Goal: Task Accomplishment & Management: Complete application form

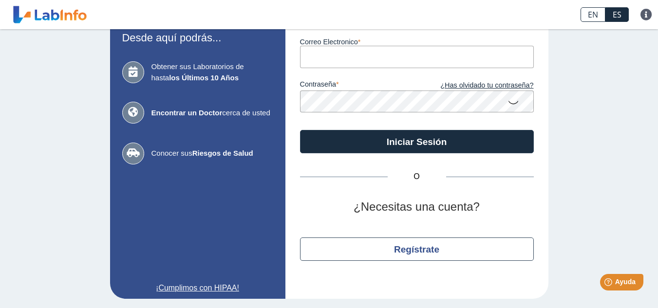
scroll to position [70, 0]
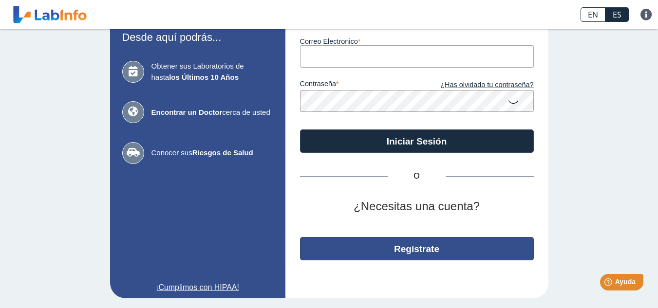
click at [391, 256] on button "Regístrate" at bounding box center [417, 248] width 234 height 23
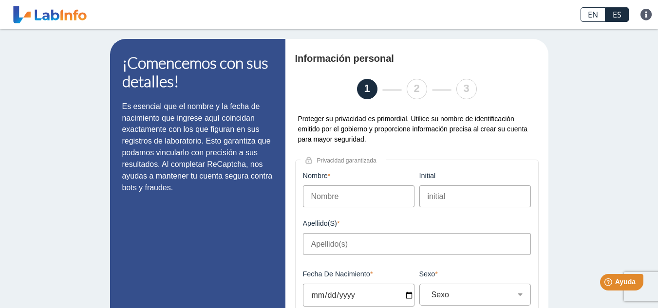
click at [355, 194] on input "Nombre" at bounding box center [359, 197] width 112 height 22
type input "[PERSON_NAME]"
type input "D"
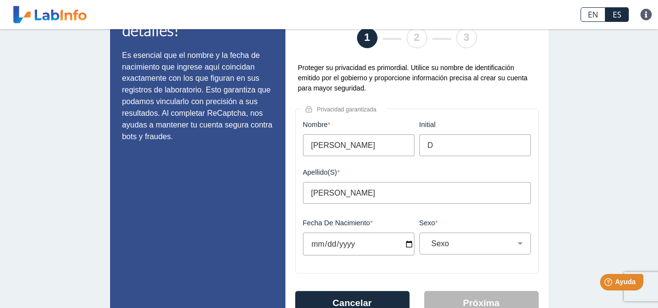
scroll to position [30, 0]
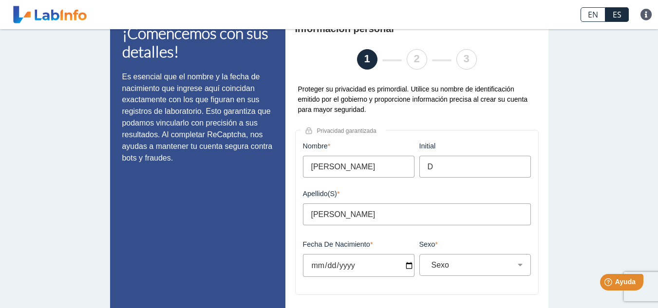
type input "[PERSON_NAME]"
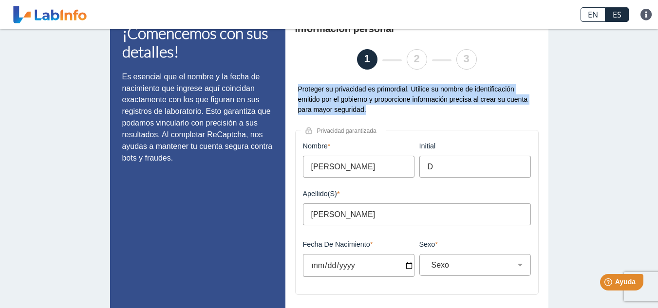
drag, startPoint x: 371, startPoint y: 111, endPoint x: 285, endPoint y: 91, distance: 88.0
click at [285, 91] on div "Información personal 1 2 3 Proteger su privacidad es primordial. Utilice su nom…" at bounding box center [416, 186] width 263 height 354
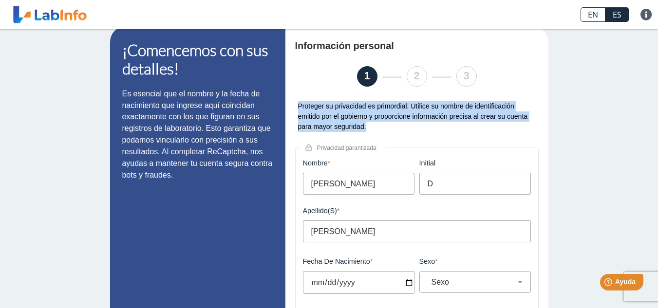
scroll to position [0, 0]
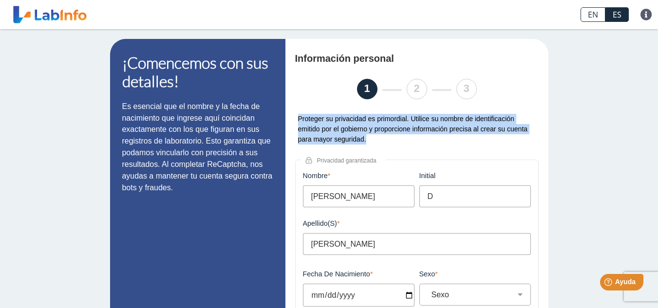
click at [368, 141] on div "Proteger su privacidad es primordial. Utilice su nombre de identificación emiti…" at bounding box center [417, 129] width 244 height 31
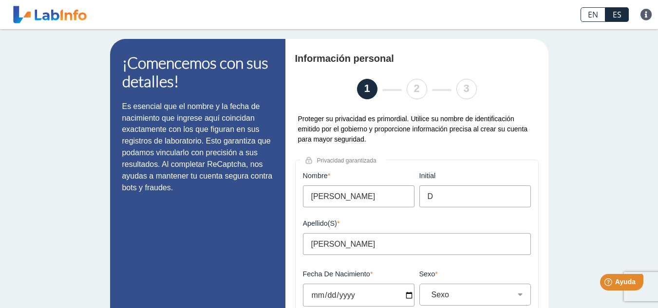
click at [375, 137] on div "Proteger su privacidad es primordial. Utilice su nombre de identificación emiti…" at bounding box center [417, 129] width 244 height 31
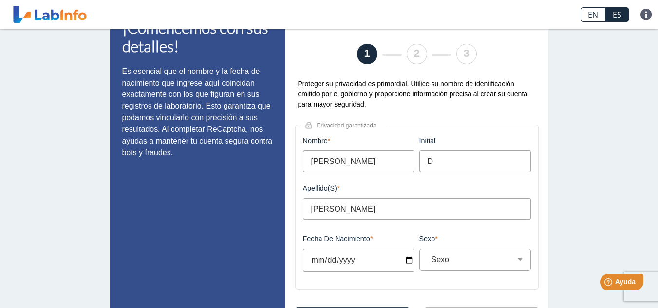
scroll to position [65, 0]
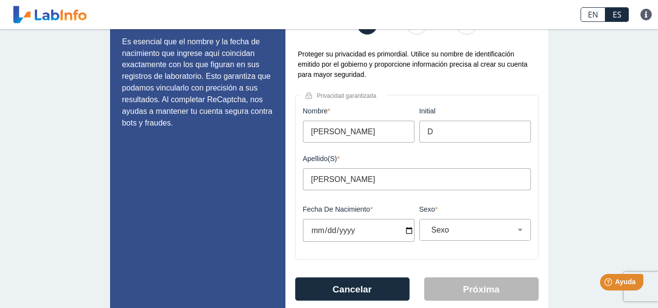
click at [358, 225] on input "Fecha de Nacimiento" at bounding box center [359, 230] width 112 height 23
click at [405, 231] on input "Fecha de Nacimiento" at bounding box center [359, 230] width 112 height 23
type input "2025-01-17"
select select
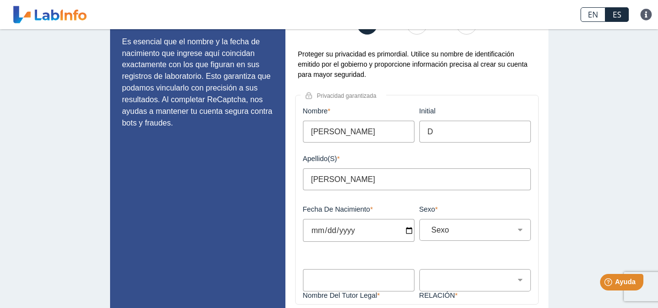
click at [353, 229] on input "2025-01-12" at bounding box center [359, 230] width 112 height 23
click at [343, 231] on input "2025-01-12" at bounding box center [359, 230] width 112 height 23
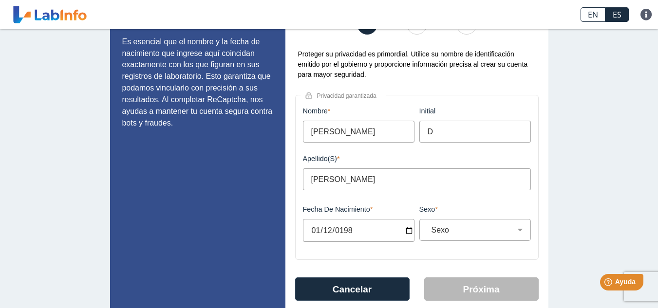
type input "1982-01-12"
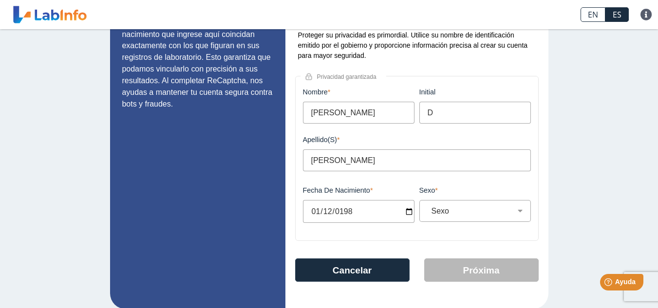
scroll to position [94, 0]
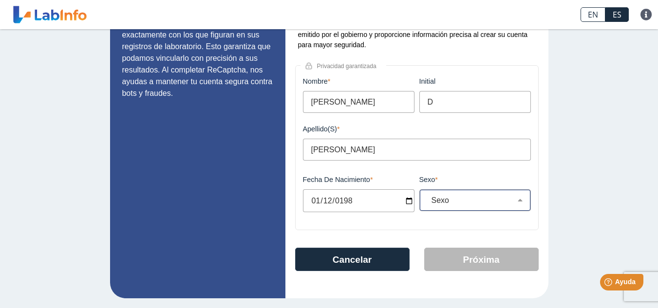
click at [458, 195] on div "Sexo Masculino Femenino" at bounding box center [475, 200] width 112 height 22
click at [458, 199] on select "Sexo Masculino Femenino" at bounding box center [479, 200] width 103 height 9
select select "F"
click at [428, 196] on select "Sexo Masculino Femenino" at bounding box center [479, 200] width 103 height 9
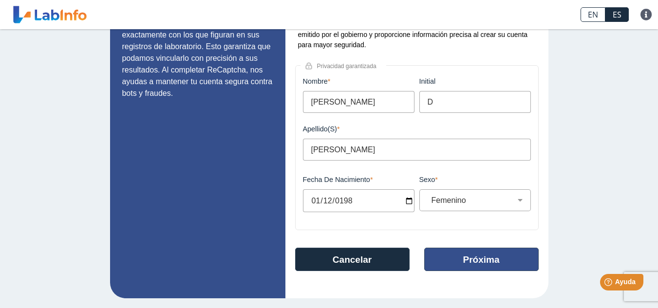
click at [475, 262] on button "Próxima" at bounding box center [481, 259] width 114 height 23
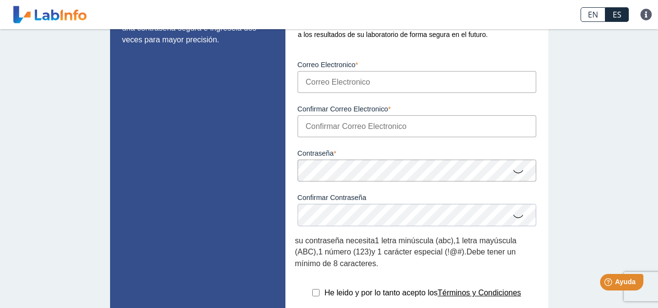
scroll to position [75, 0]
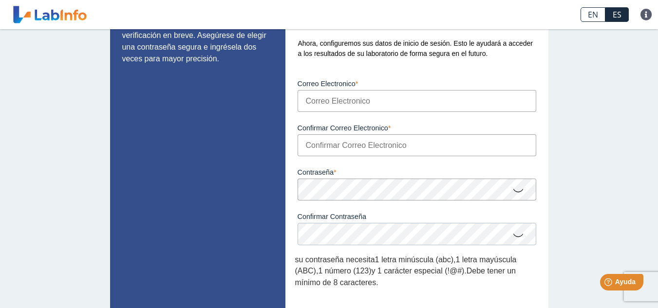
click at [392, 100] on input "Correo Electronico" at bounding box center [417, 101] width 239 height 22
type input "lucypadilla252@gmail.com"
click at [370, 153] on input "Confirmar Correo Electronico" at bounding box center [417, 145] width 239 height 22
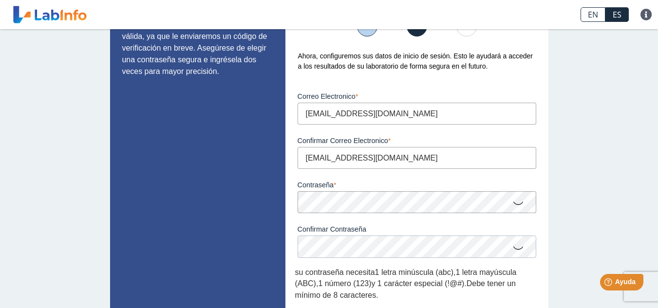
scroll to position [140, 0]
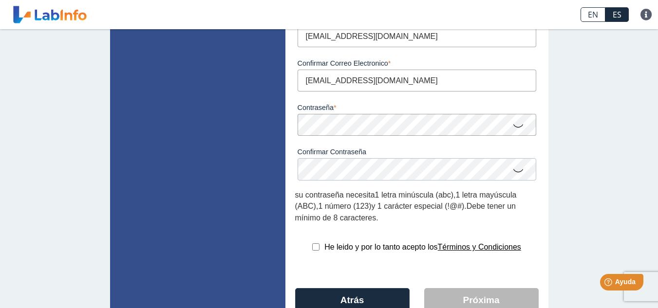
type input "lucypadilla252@gmail.com"
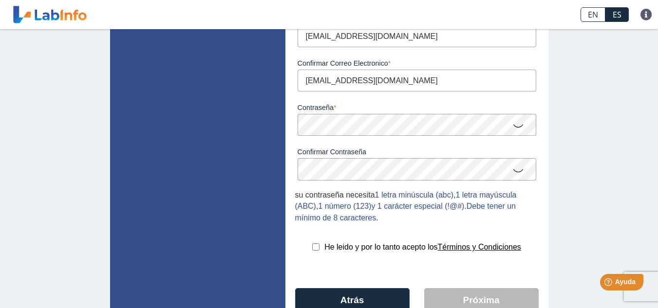
click at [515, 122] on icon at bounding box center [518, 125] width 12 height 19
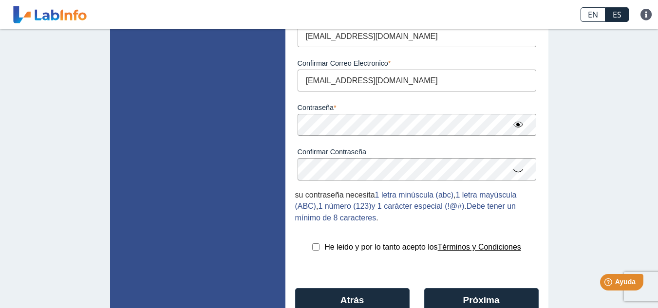
click at [513, 172] on icon at bounding box center [518, 170] width 12 height 19
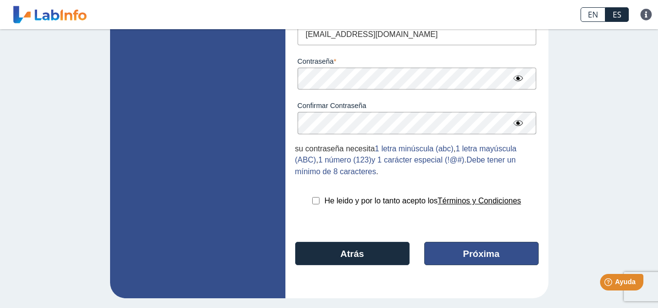
click at [481, 249] on button "Próxima" at bounding box center [481, 253] width 114 height 23
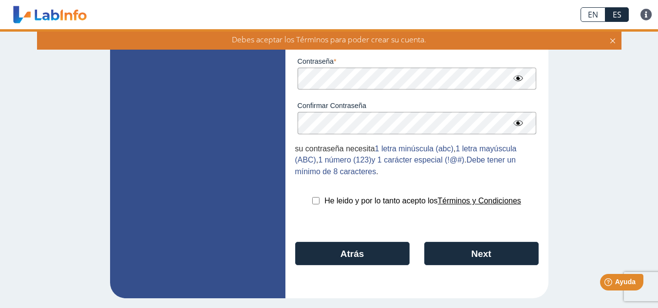
click at [313, 199] on input "checkbox" at bounding box center [315, 200] width 7 height 7
checkbox input "true"
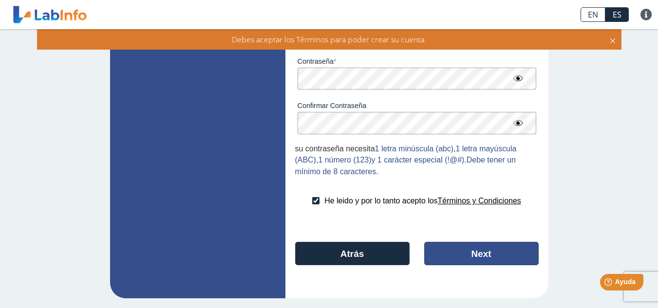
click at [470, 252] on button "Next" at bounding box center [481, 253] width 114 height 23
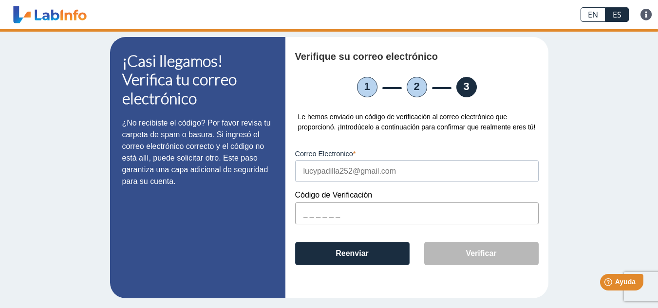
scroll to position [2, 0]
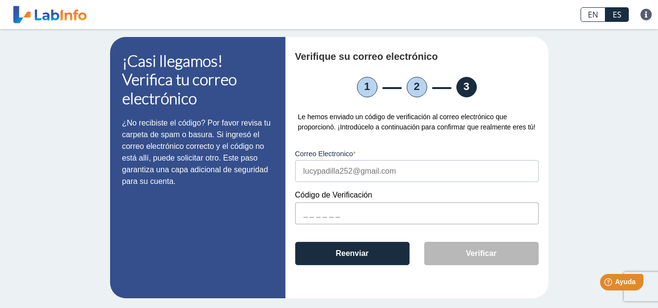
click at [319, 216] on input "text" at bounding box center [417, 214] width 244 height 22
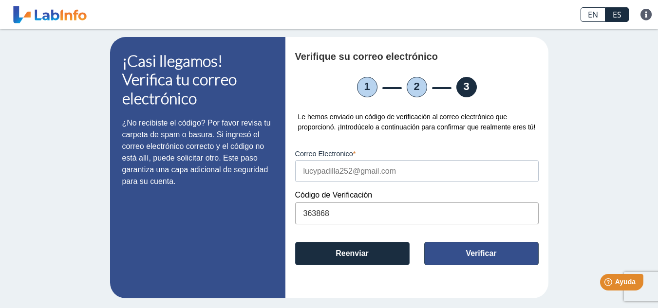
type input "363868"
click at [479, 245] on button "Verificar" at bounding box center [481, 253] width 114 height 23
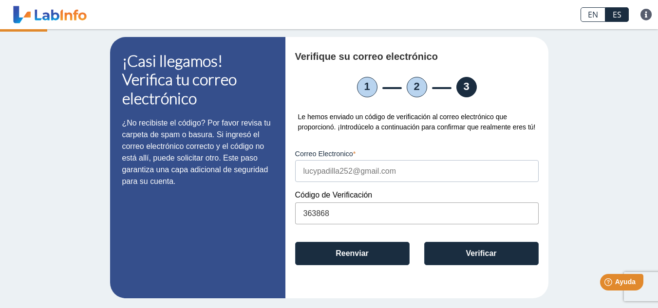
scroll to position [0, 0]
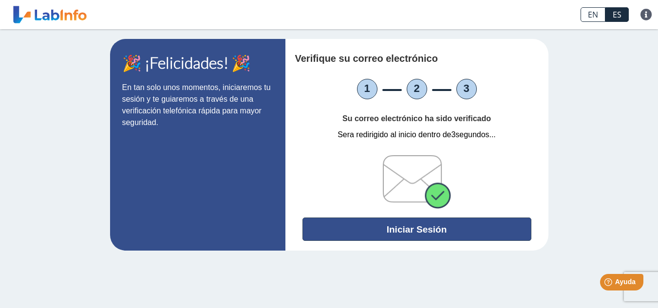
click at [439, 224] on button "Iniciar Sesión" at bounding box center [416, 229] width 229 height 23
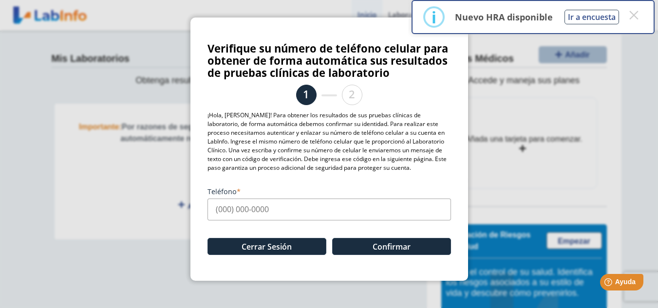
click at [256, 208] on input "Teléfono" at bounding box center [330, 210] width 244 height 22
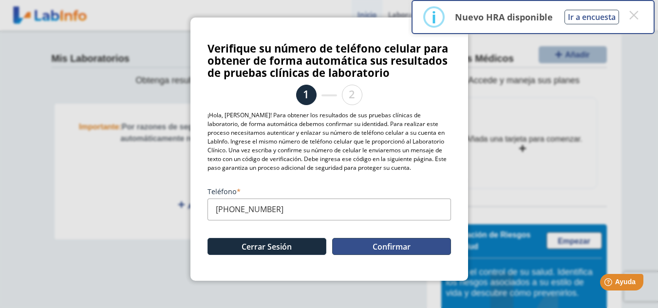
type input "(787) 340-1315"
click at [366, 244] on button "Confirmar" at bounding box center [391, 246] width 119 height 17
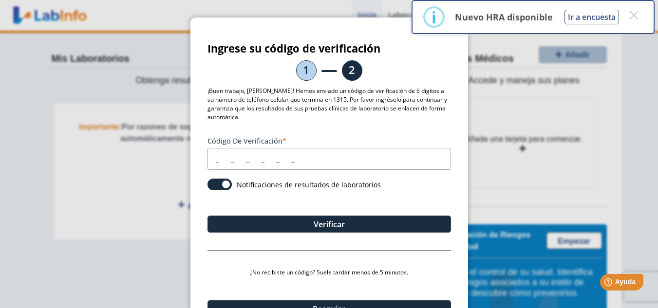
click at [239, 150] on input "Código de verificación" at bounding box center [330, 159] width 244 height 22
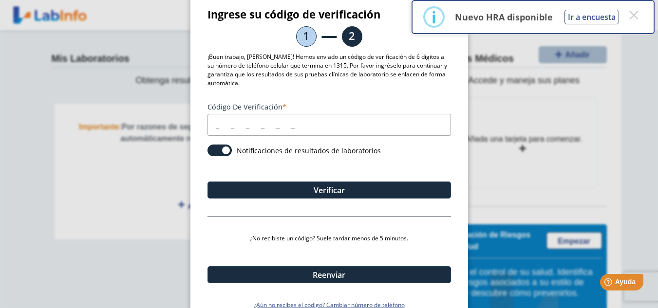
scroll to position [53, 0]
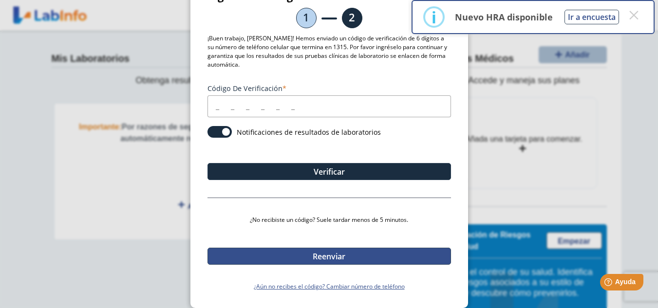
click at [309, 262] on button "Reenviar" at bounding box center [330, 256] width 244 height 17
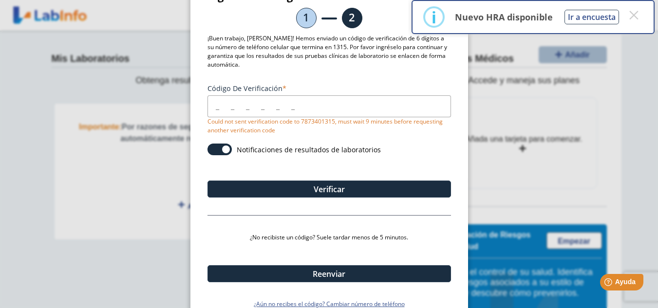
click at [304, 133] on div "Código de verificación Could not sent verification code to 7873401315, must wai…" at bounding box center [330, 109] width 244 height 51
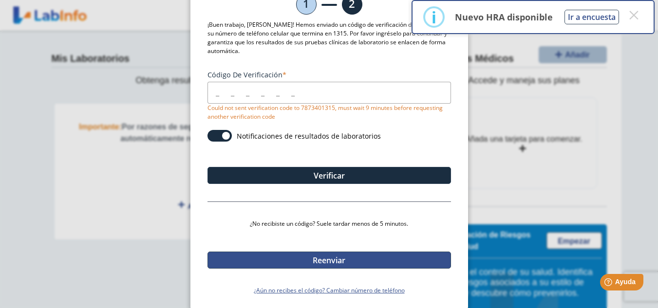
scroll to position [70, 0]
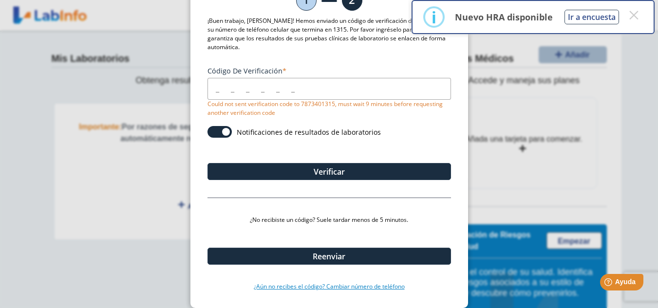
click at [342, 287] on link "¿Aún no recibes el código? Cambiar número de teléfono" at bounding box center [330, 287] width 244 height 9
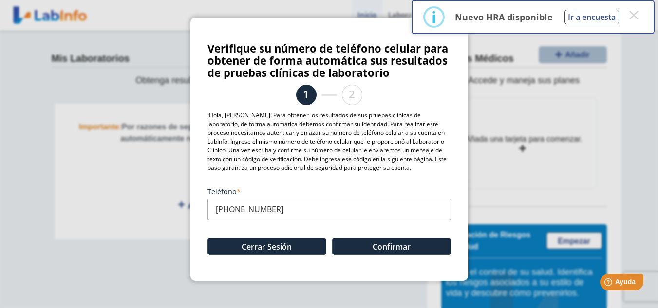
click at [247, 208] on input "(787) 340-1315" at bounding box center [330, 210] width 244 height 22
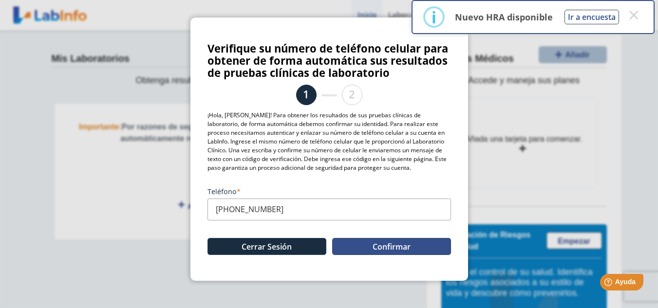
type input "(787) 348-1315"
click at [377, 246] on button "Confirmar" at bounding box center [391, 246] width 119 height 17
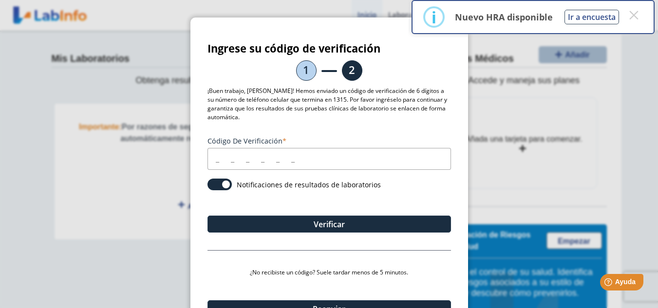
click at [239, 164] on input "Código de verificación" at bounding box center [330, 159] width 244 height 22
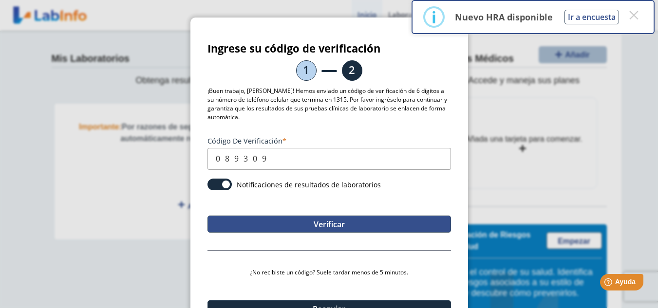
type input "089309"
click at [317, 224] on button "Verificar" at bounding box center [330, 224] width 244 height 17
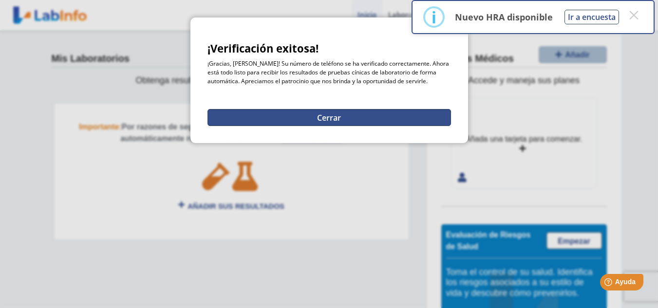
click at [330, 117] on button "Cerrar" at bounding box center [330, 117] width 244 height 17
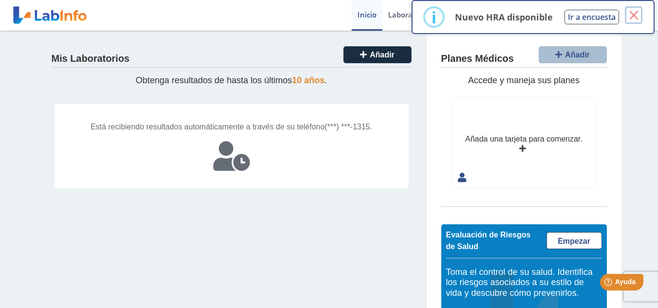
click at [633, 14] on button "×" at bounding box center [634, 15] width 18 height 18
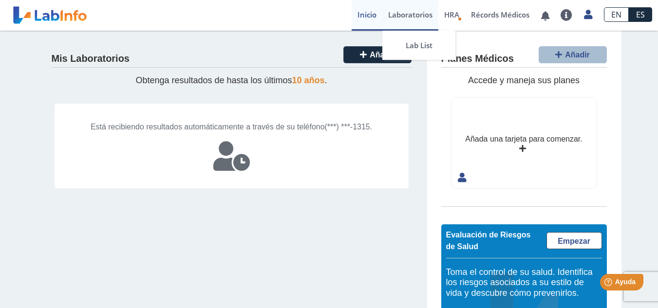
click at [411, 13] on link "Laboratorios" at bounding box center [410, 15] width 56 height 31
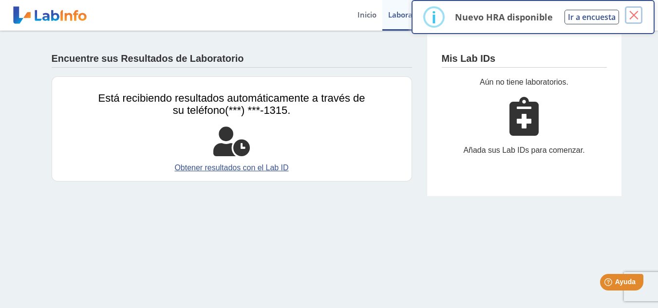
click at [637, 11] on button "×" at bounding box center [634, 15] width 18 height 18
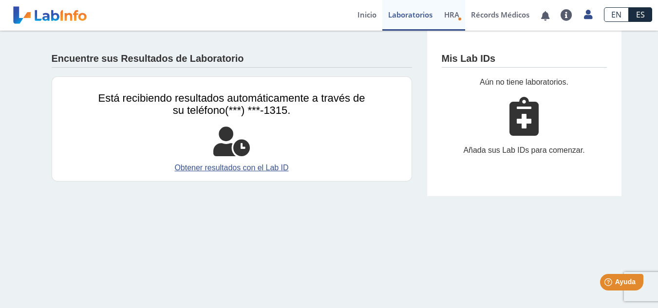
click at [463, 18] on link "HRA Evaluación de Riesgos de Salud" at bounding box center [451, 15] width 27 height 31
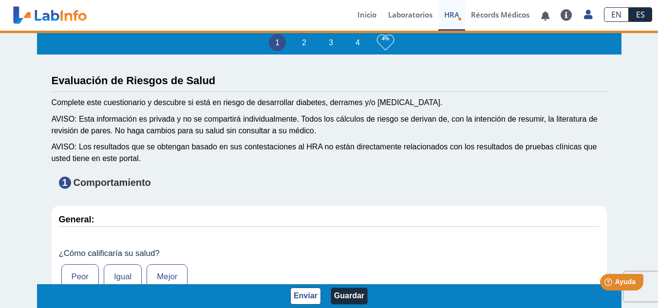
type input "Lucy Padilla"
type input "1982-01-12"
select select
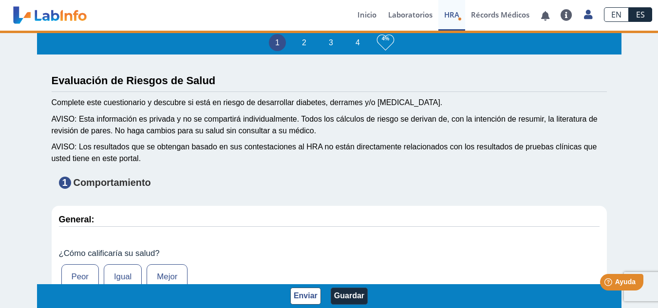
select select
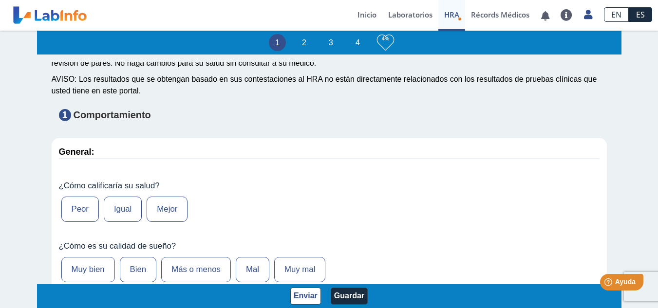
scroll to position [65, 0]
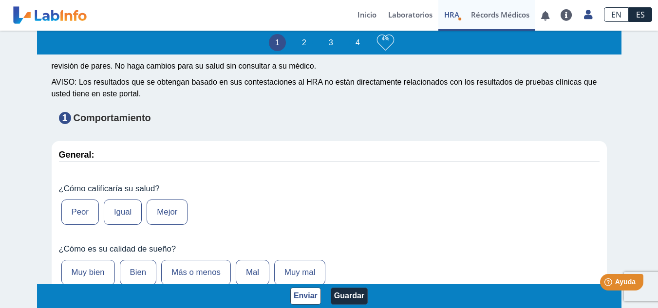
click at [490, 15] on link "Récords Médicos" at bounding box center [500, 15] width 70 height 31
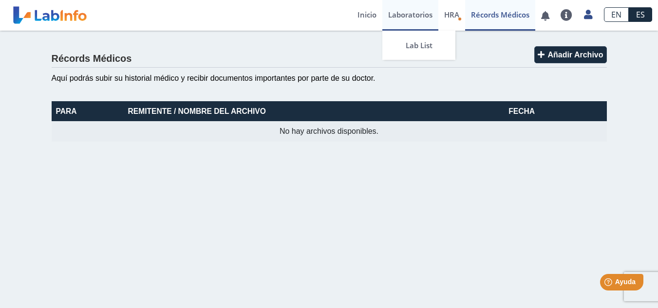
click at [398, 15] on link "Laboratorios" at bounding box center [410, 15] width 56 height 31
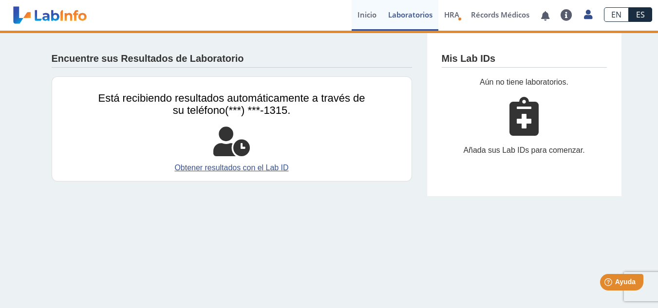
click at [363, 17] on link "Inicio" at bounding box center [367, 15] width 31 height 31
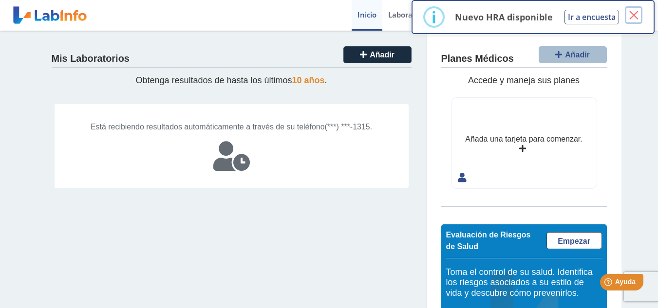
click at [635, 19] on button "×" at bounding box center [634, 15] width 18 height 18
